Goal: Task Accomplishment & Management: Manage account settings

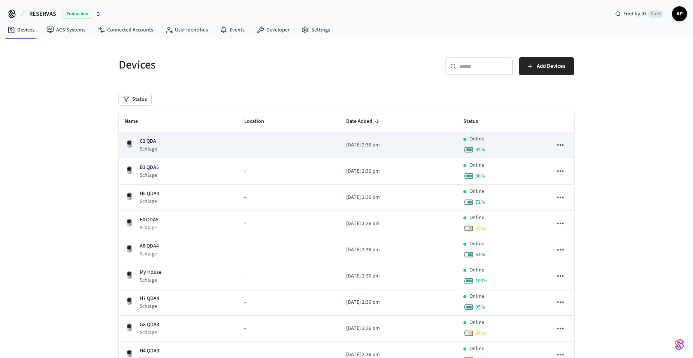
click at [152, 149] on p "Schlage" at bounding box center [148, 148] width 17 height 7
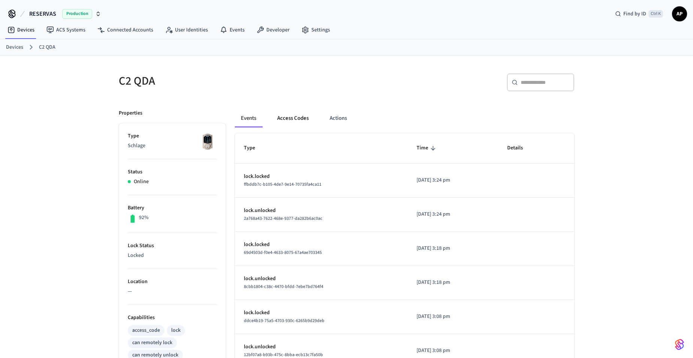
click at [292, 120] on button "Access Codes" at bounding box center [292, 118] width 43 height 18
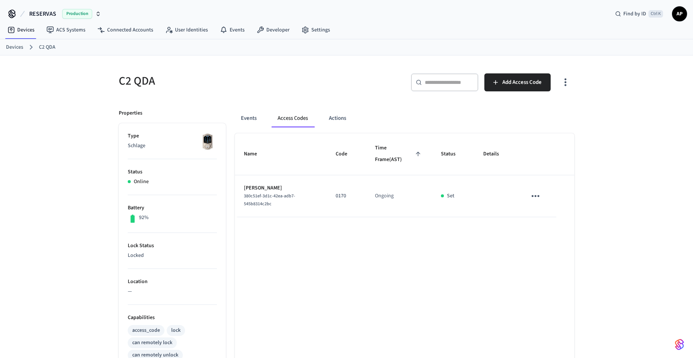
click at [545, 193] on td "sticky table" at bounding box center [537, 196] width 39 height 42
click at [534, 194] on icon "sticky table" at bounding box center [536, 196] width 12 height 12
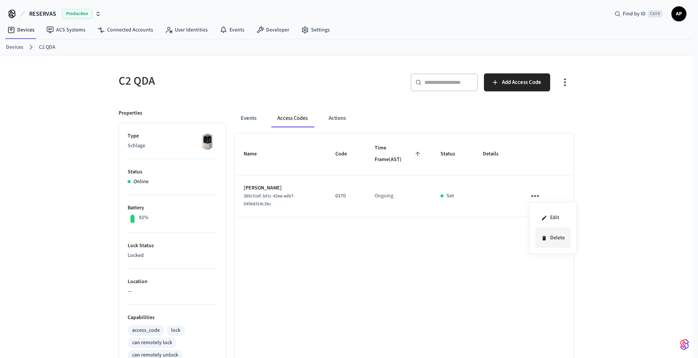
click at [546, 233] on li "Delete" at bounding box center [554, 238] width 36 height 20
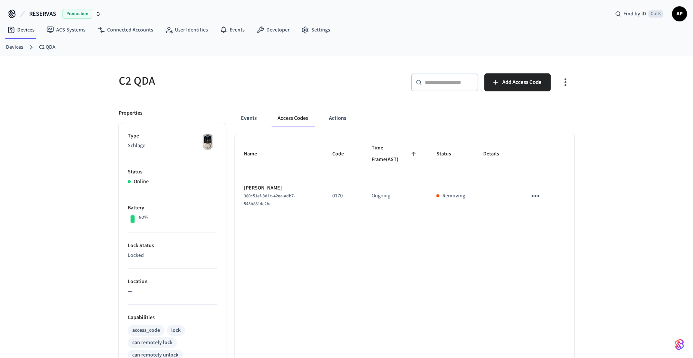
click at [13, 46] on link "Devices" at bounding box center [14, 47] width 17 height 8
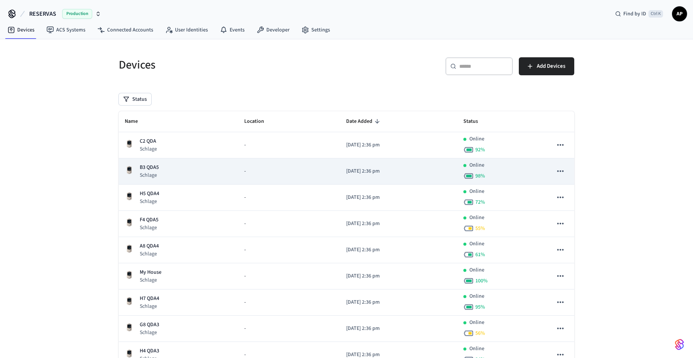
click at [142, 166] on p "B3 QDA5" at bounding box center [149, 168] width 19 height 8
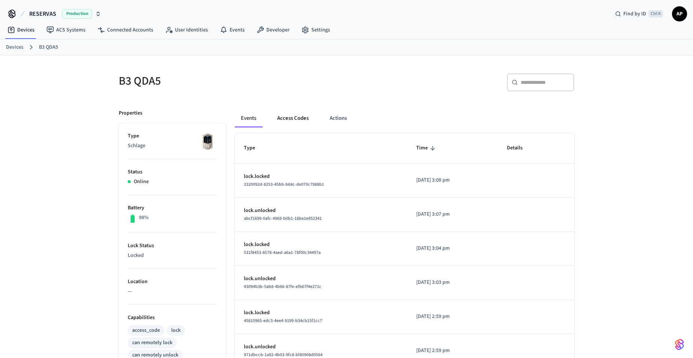
click at [301, 117] on button "Access Codes" at bounding box center [292, 118] width 43 height 18
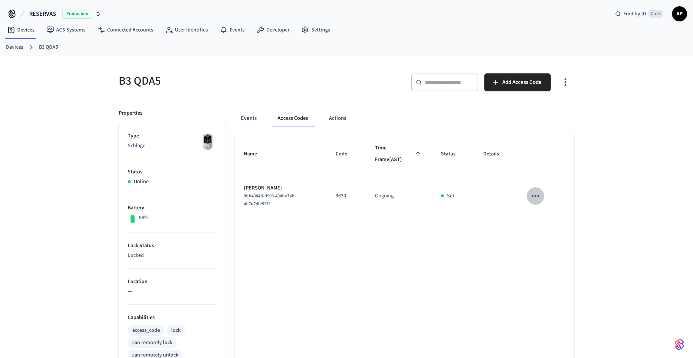
click at [533, 197] on icon "sticky table" at bounding box center [536, 196] width 12 height 12
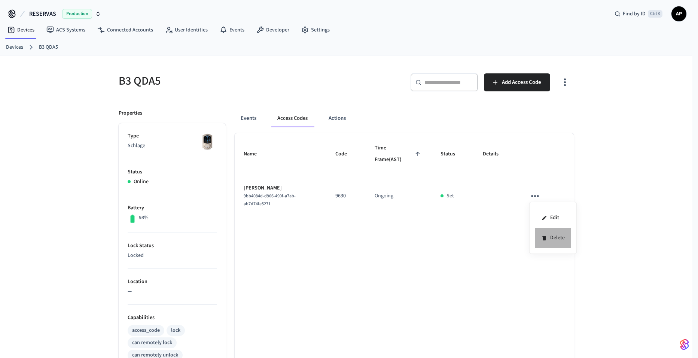
click at [551, 243] on li "Delete" at bounding box center [554, 238] width 36 height 20
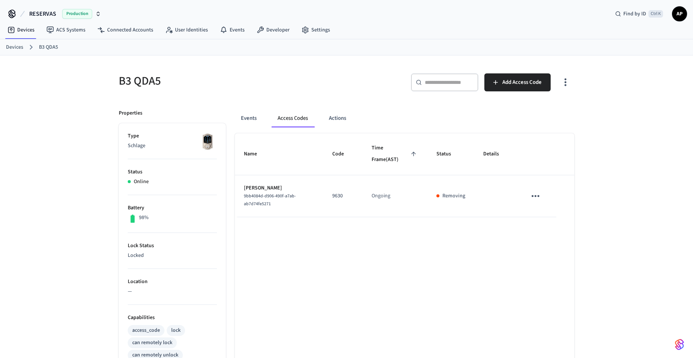
click at [16, 48] on link "Devices" at bounding box center [14, 47] width 17 height 8
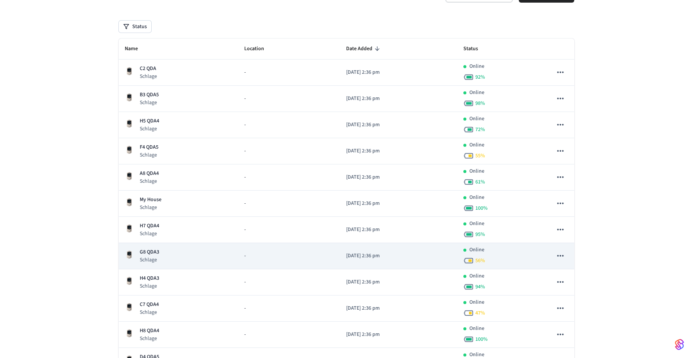
scroll to position [75, 0]
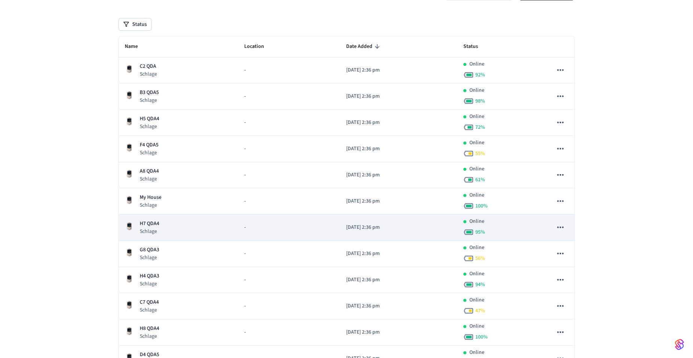
click at [156, 220] on p "H7 QDA4" at bounding box center [149, 224] width 19 height 8
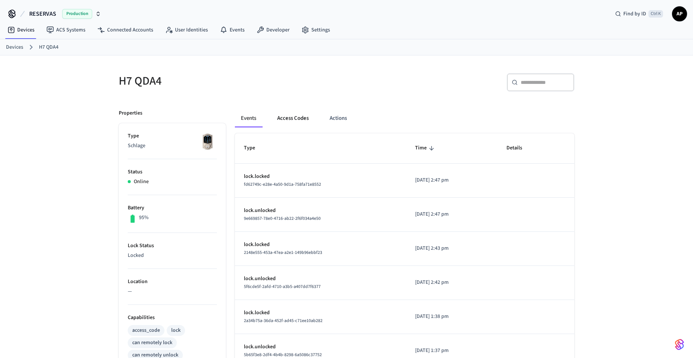
click at [296, 116] on button "Access Codes" at bounding box center [292, 118] width 43 height 18
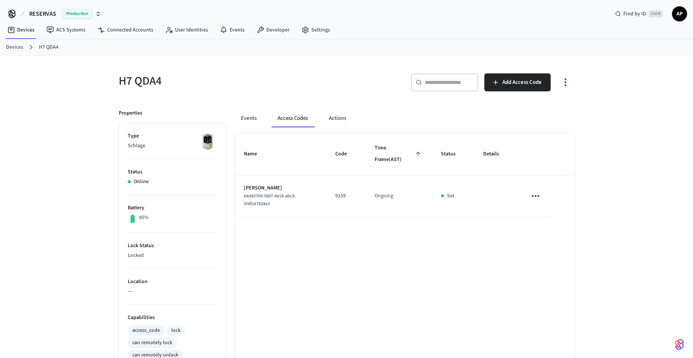
click at [533, 196] on icon "sticky table" at bounding box center [535, 196] width 8 height 2
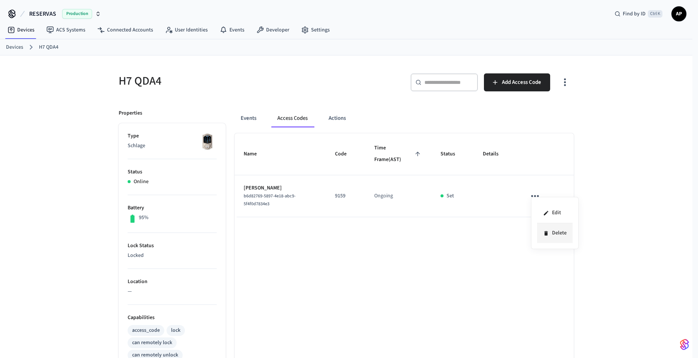
click at [550, 234] on li "Delete" at bounding box center [555, 233] width 36 height 20
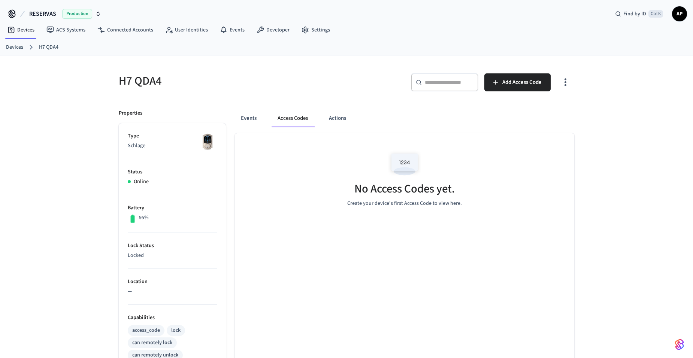
click at [21, 51] on link "Devices" at bounding box center [14, 47] width 17 height 8
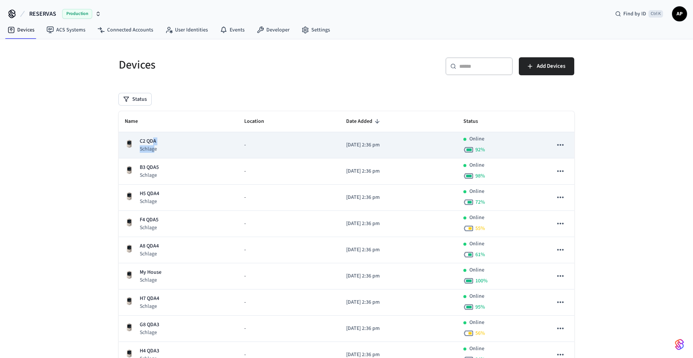
click at [153, 145] on div "C2 QDA Schlage" at bounding box center [148, 144] width 17 height 15
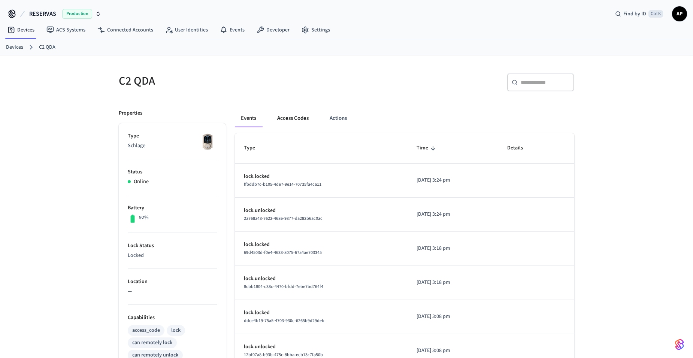
drag, startPoint x: 154, startPoint y: 145, endPoint x: 300, endPoint y: 121, distance: 148.1
click at [300, 121] on button "Access Codes" at bounding box center [292, 118] width 43 height 18
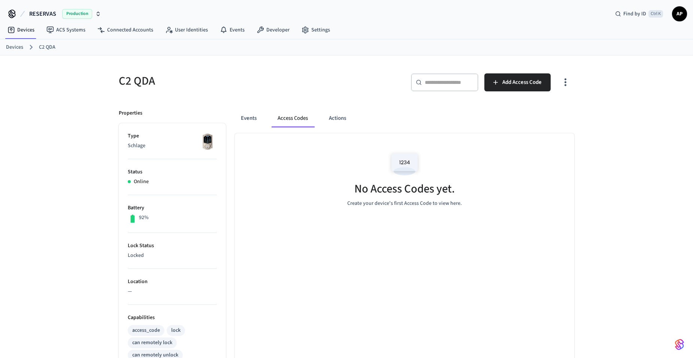
click at [3, 48] on div "Devices C2 QDA" at bounding box center [346, 47] width 693 height 16
click at [10, 48] on link "Devices" at bounding box center [14, 47] width 17 height 8
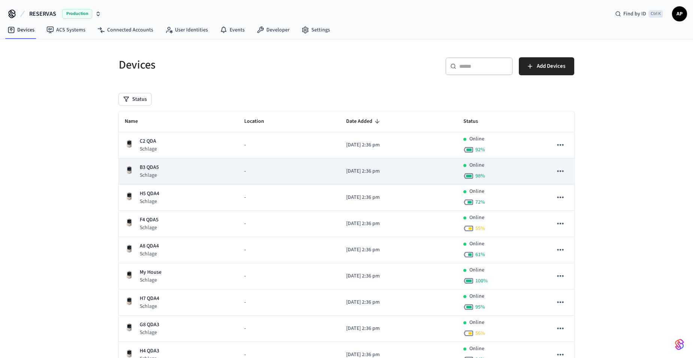
click at [191, 174] on div "B3 QDA5 Schlage" at bounding box center [178, 171] width 107 height 15
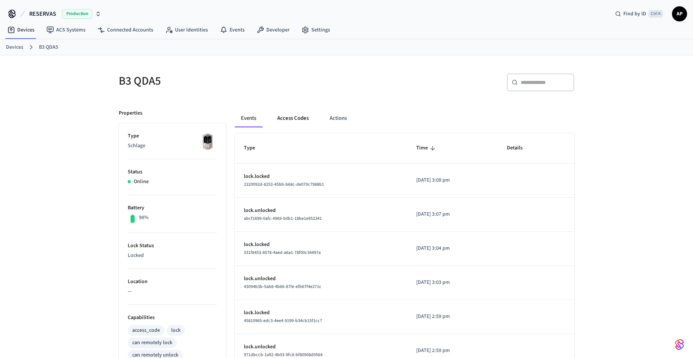
click at [279, 114] on button "Access Codes" at bounding box center [292, 118] width 43 height 18
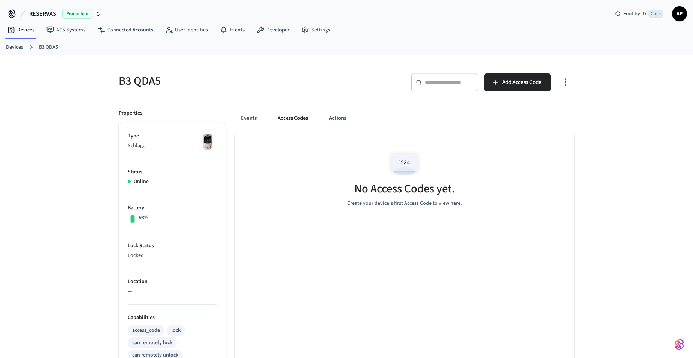
click at [21, 49] on link "Devices" at bounding box center [14, 47] width 17 height 8
